Goal: Information Seeking & Learning: Check status

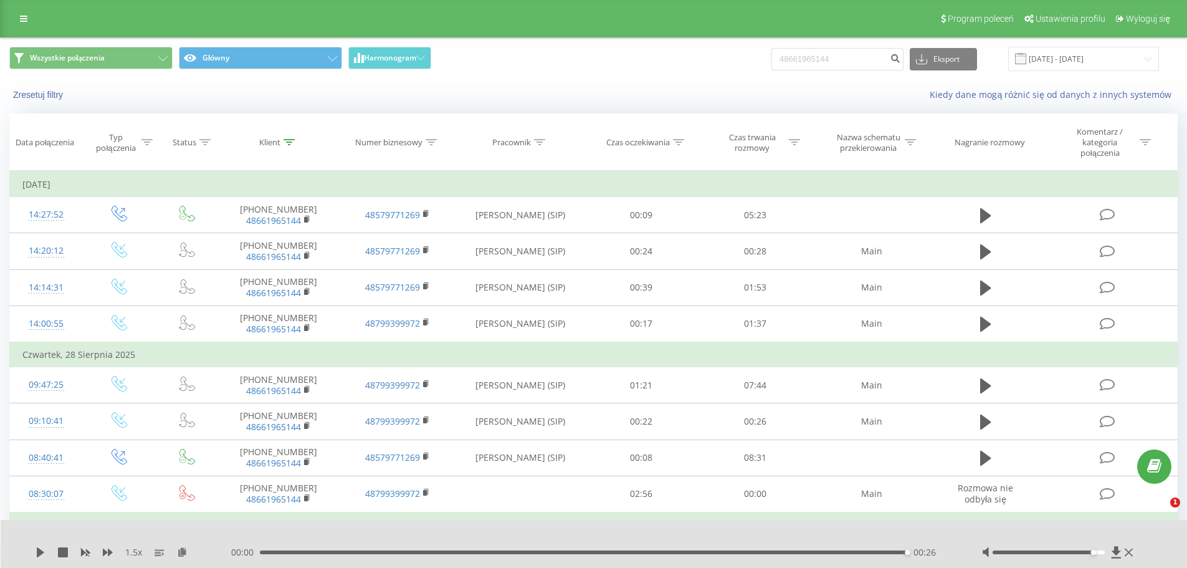
click at [863, 64] on input "48661965144" at bounding box center [838, 59] width 132 height 22
type input "48501404696"
click at [904, 64] on button "submit" at bounding box center [895, 59] width 17 height 22
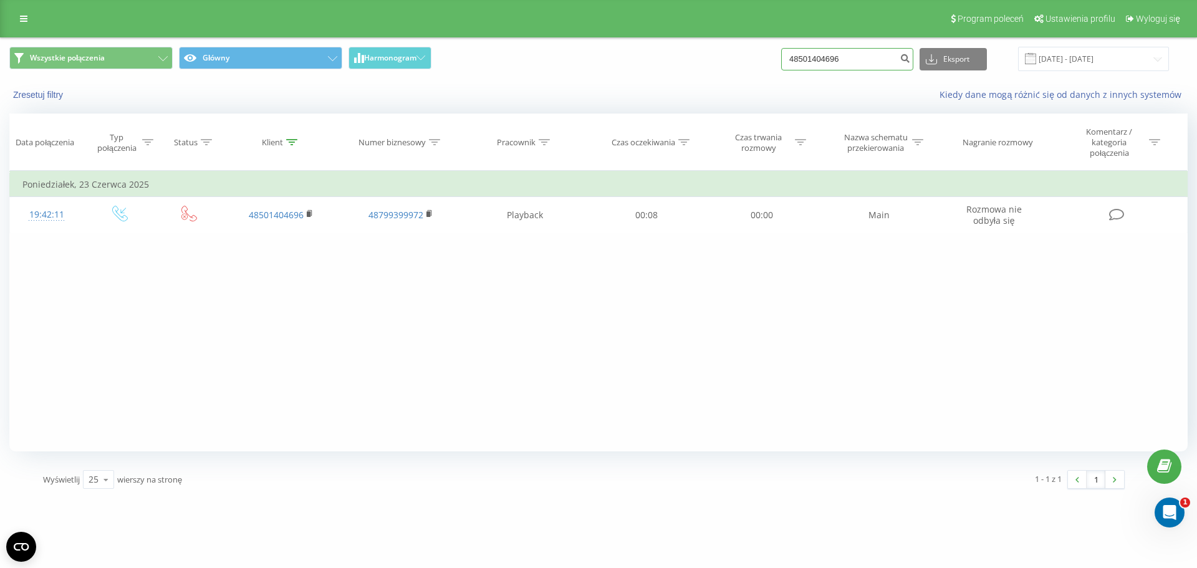
click at [855, 49] on input "48501404696" at bounding box center [847, 59] width 132 height 22
paste input "606263164"
drag, startPoint x: 900, startPoint y: 61, endPoint x: 908, endPoint y: 61, distance: 8.1
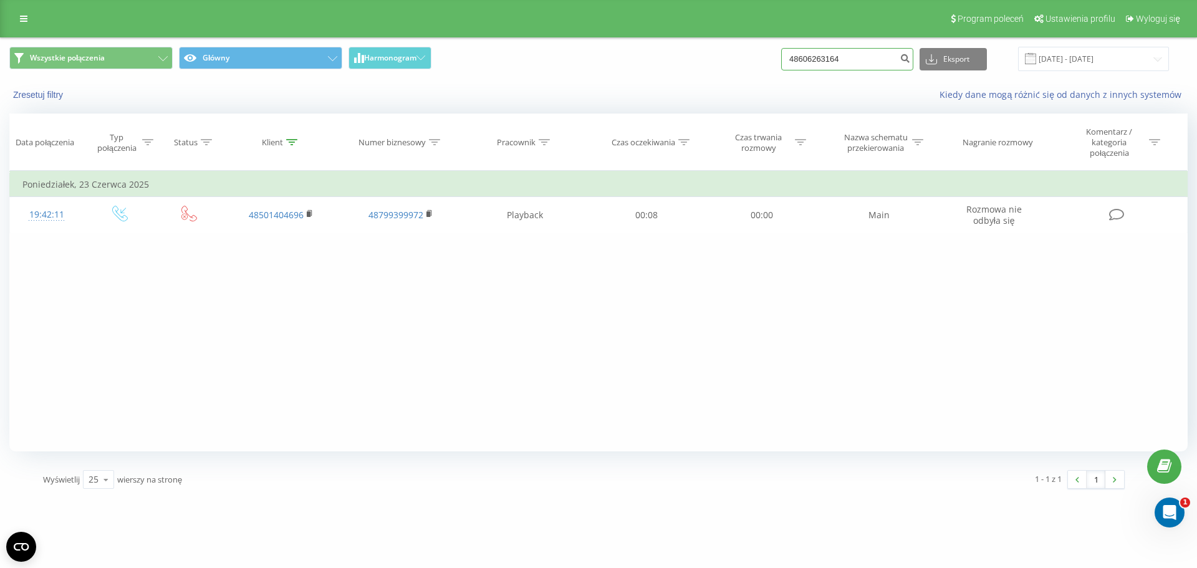
click at [901, 61] on input "48606263164" at bounding box center [847, 59] width 132 height 22
click at [908, 61] on input "48606263164" at bounding box center [847, 59] width 132 height 22
type input "48606263164"
click at [910, 58] on icon "submit" at bounding box center [904, 56] width 11 height 7
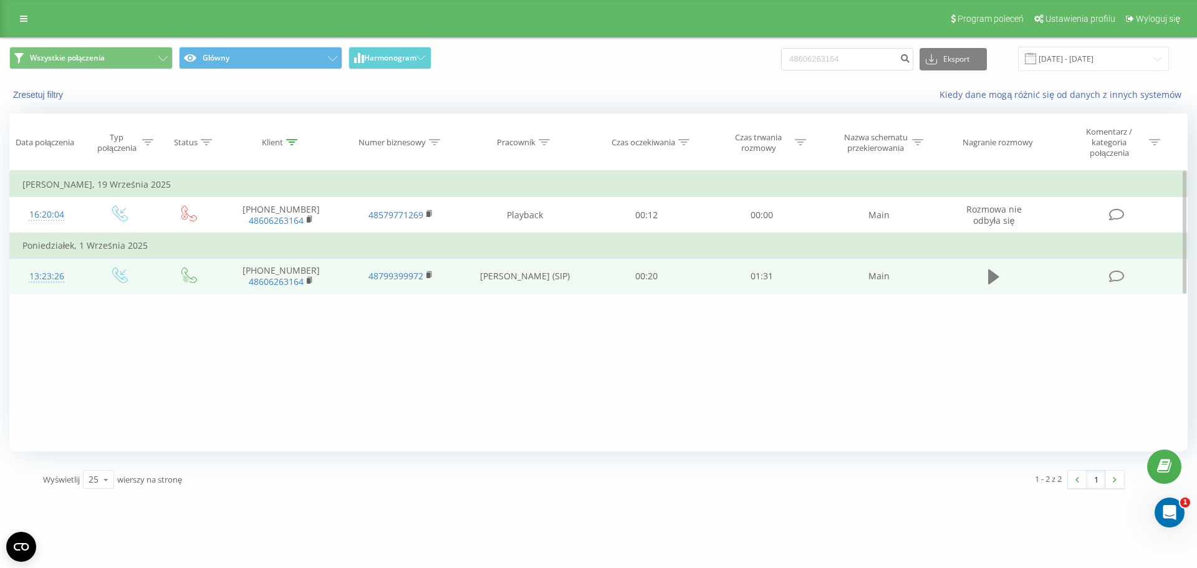
click at [986, 280] on button at bounding box center [993, 276] width 19 height 19
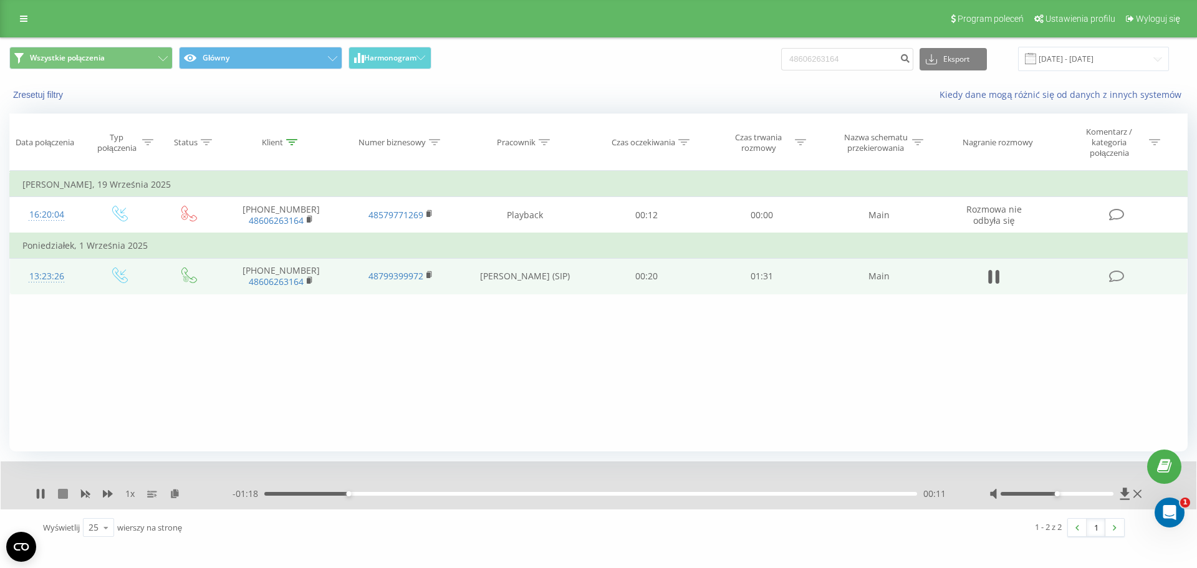
click at [60, 493] on icon at bounding box center [63, 494] width 10 height 10
click at [876, 54] on input "48606263164" at bounding box center [847, 59] width 132 height 22
paste input "748227855"
type input "4748227855"
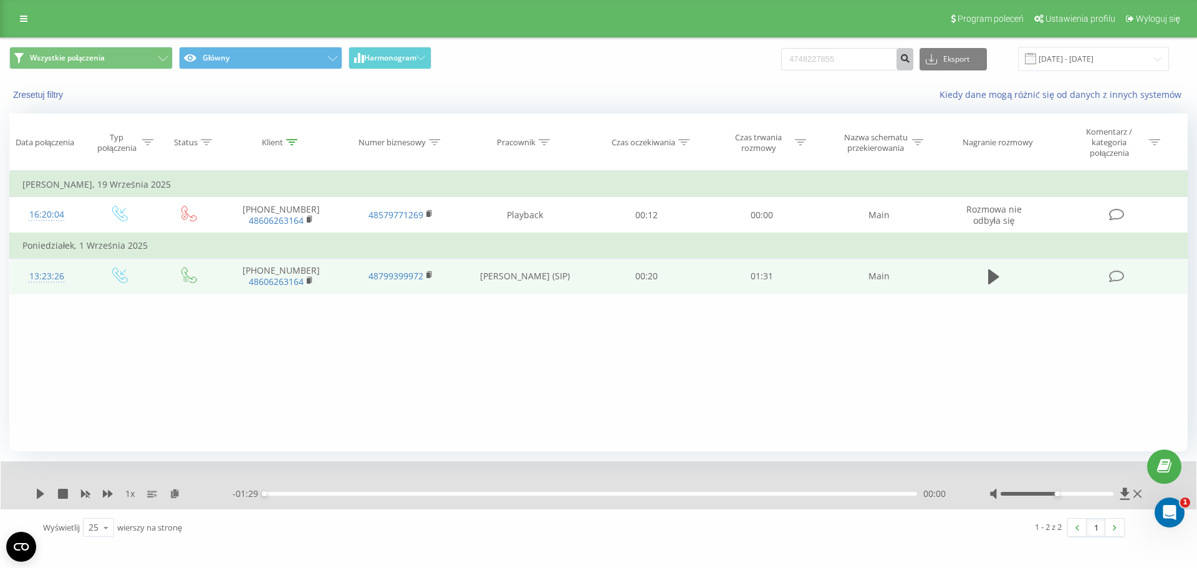
click at [910, 58] on icon "submit" at bounding box center [904, 56] width 11 height 7
